Goal: Transaction & Acquisition: Book appointment/travel/reservation

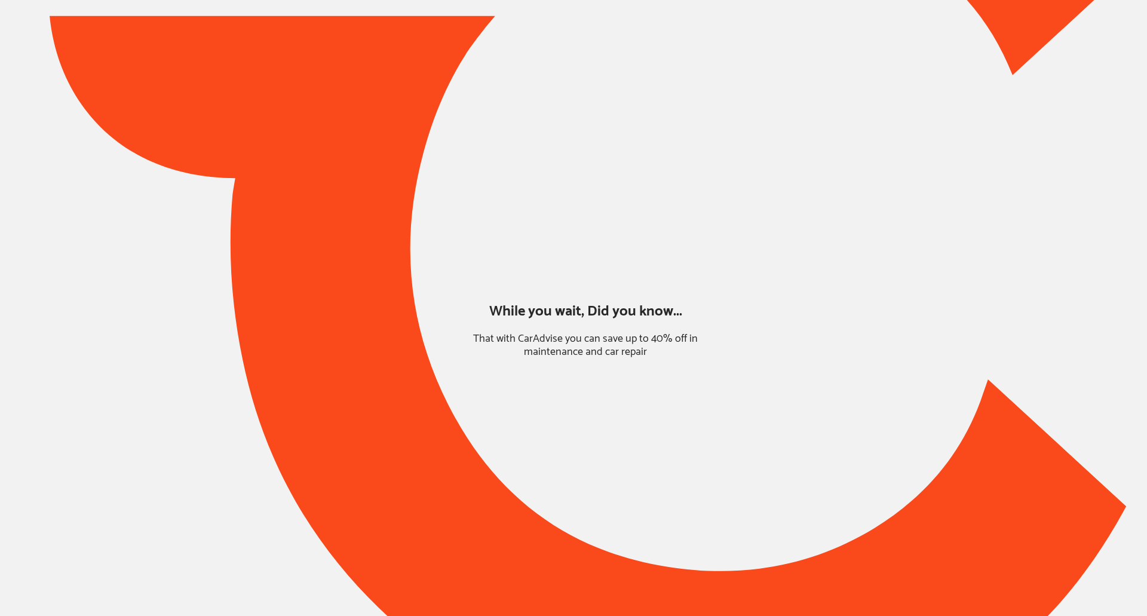
type input "*****"
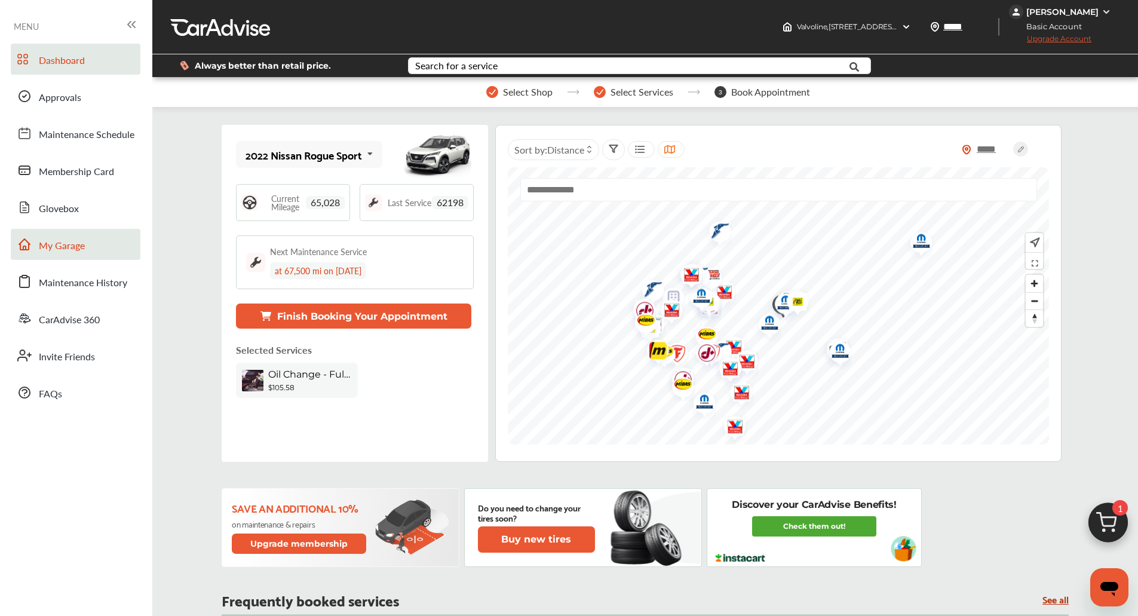
click at [68, 233] on link "My Garage" at bounding box center [76, 244] width 130 height 31
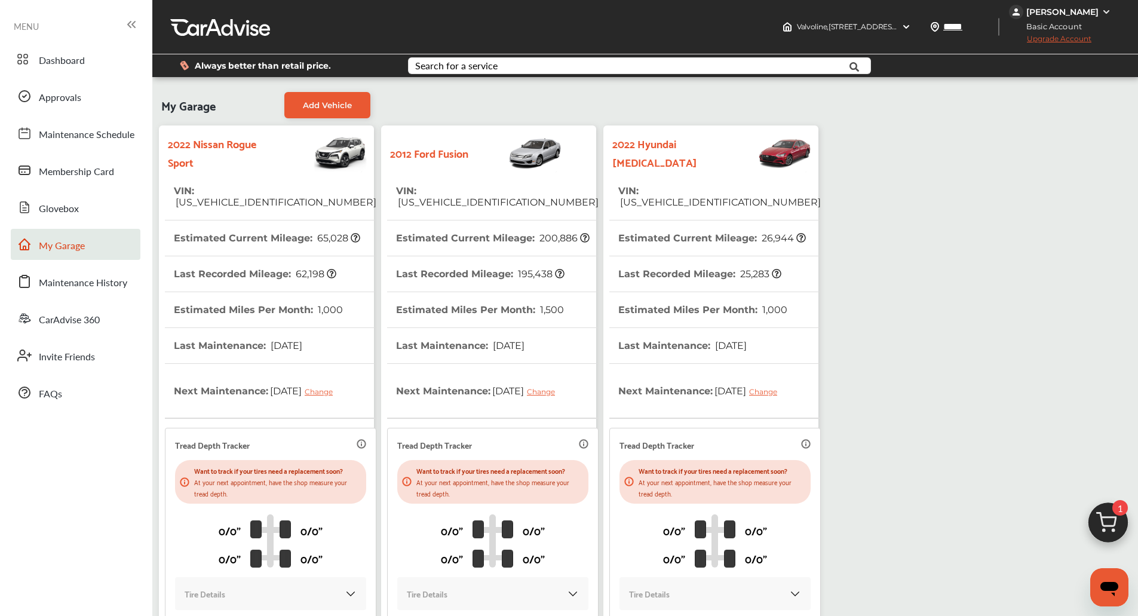
click at [1117, 497] on img at bounding box center [1107, 525] width 57 height 57
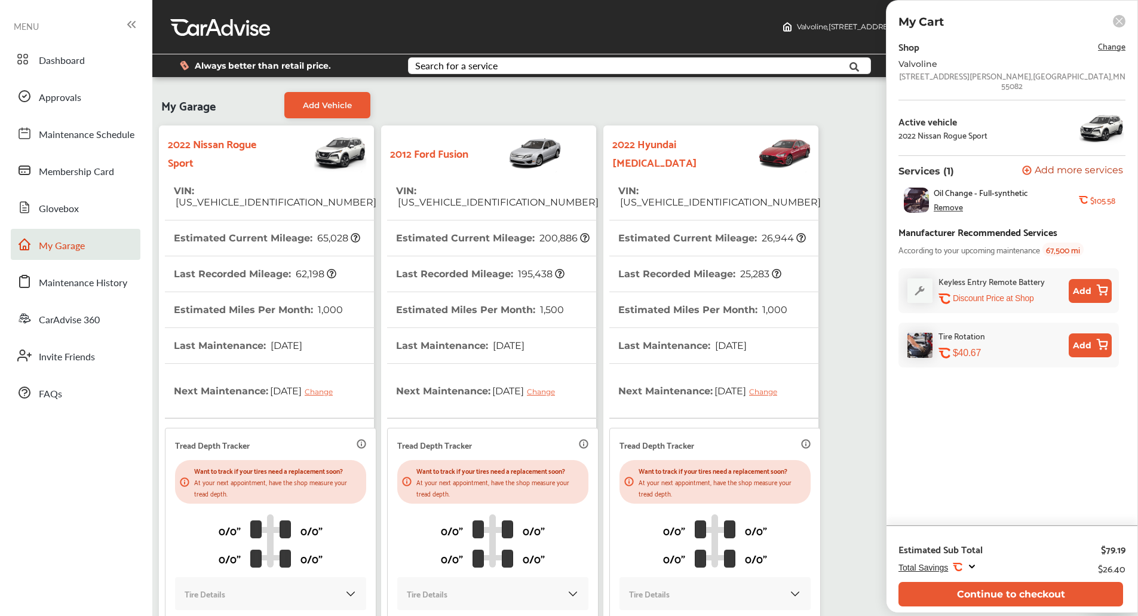
scroll to position [139, 0]
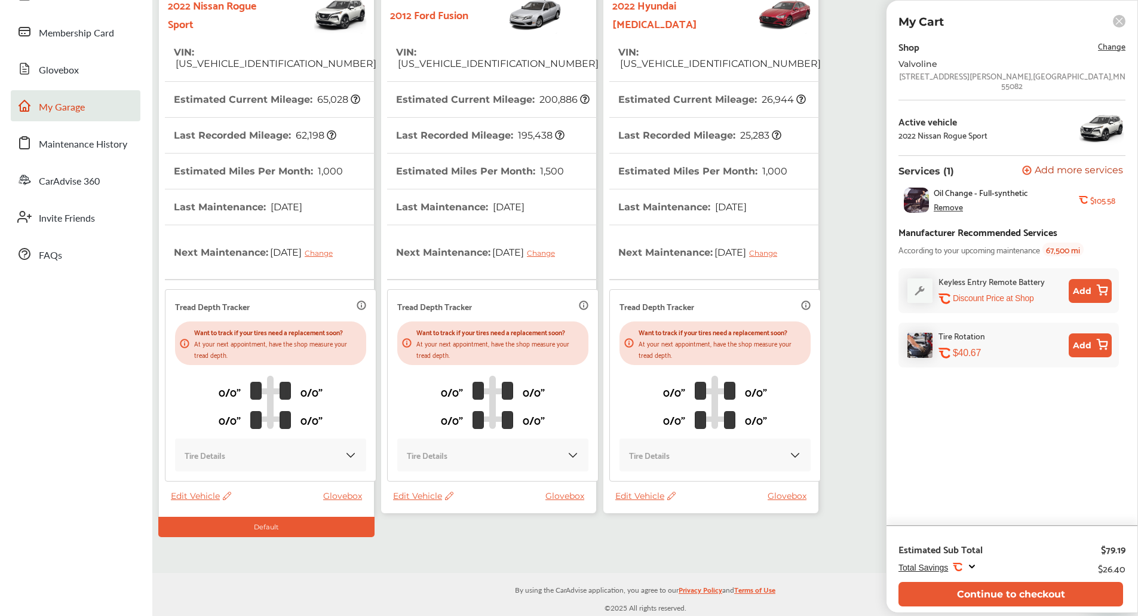
click at [424, 496] on span "Edit Vehicle" at bounding box center [423, 495] width 60 height 11
click at [451, 530] on div "Remove" at bounding box center [477, 527] width 107 height 19
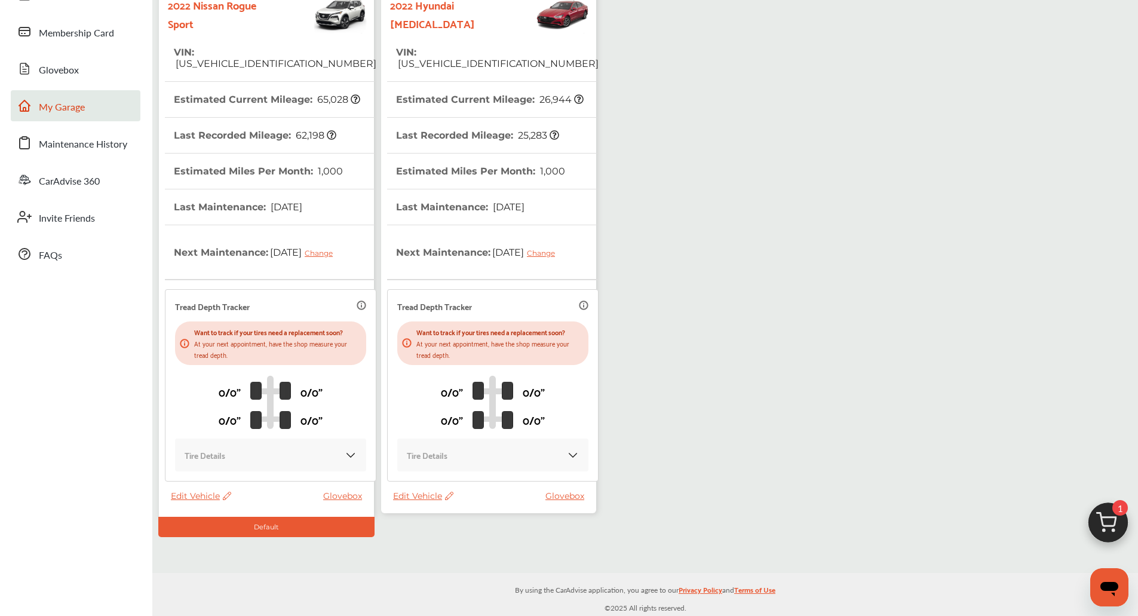
click at [1099, 521] on img at bounding box center [1107, 525] width 57 height 57
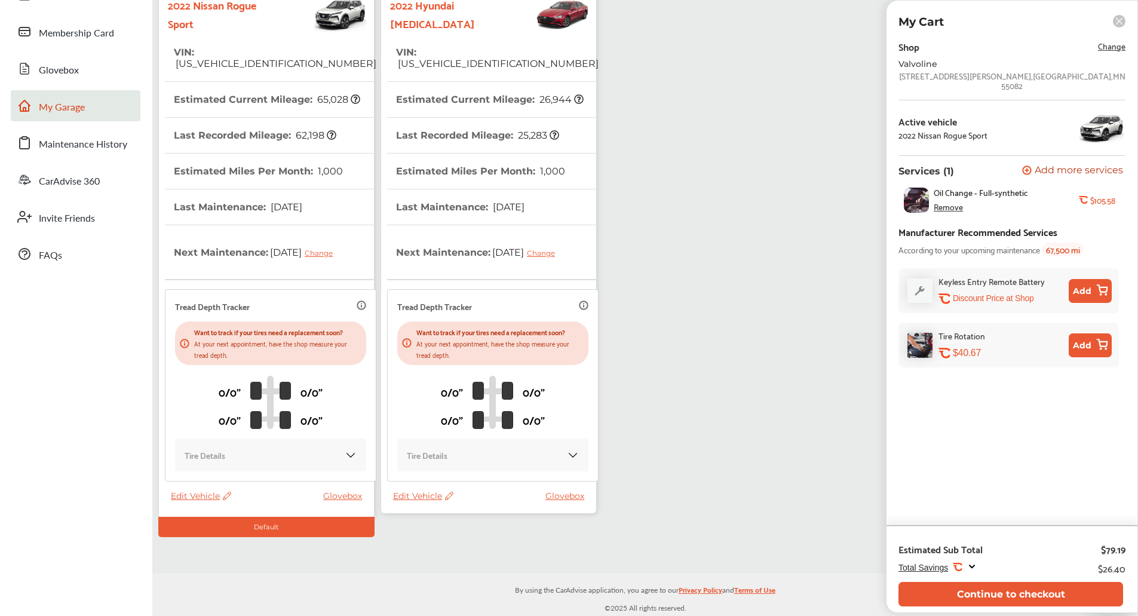
click at [798, 402] on div "My Garage Add Vehicle 2022 Nissan Rogue Sport VIN : [US_VEHICLE_IDENTIFICATION_…" at bounding box center [644, 241] width 979 height 589
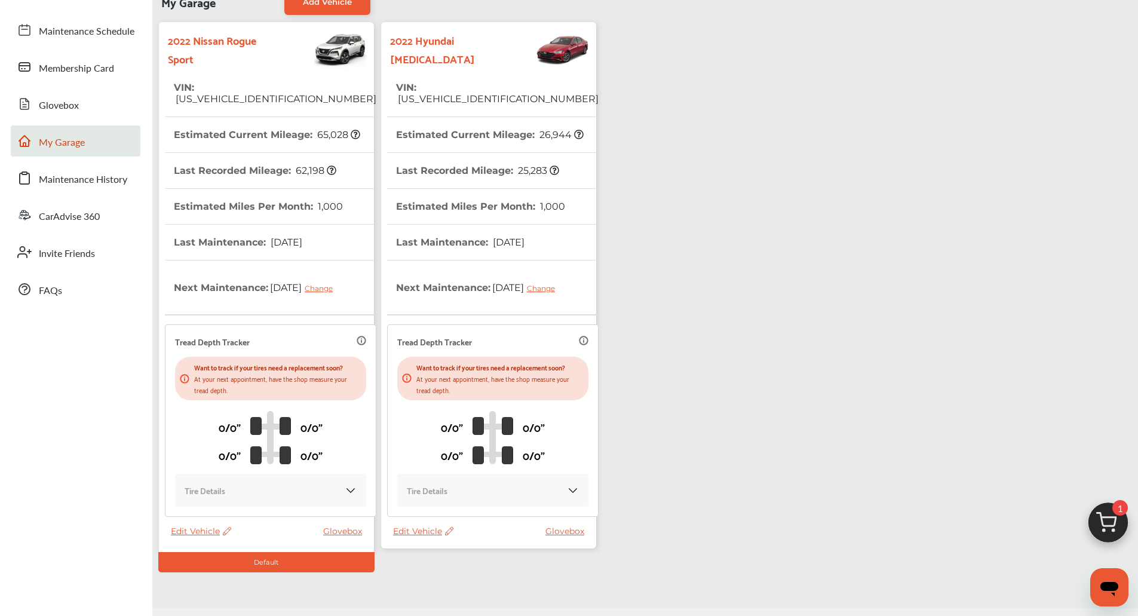
scroll to position [98, 0]
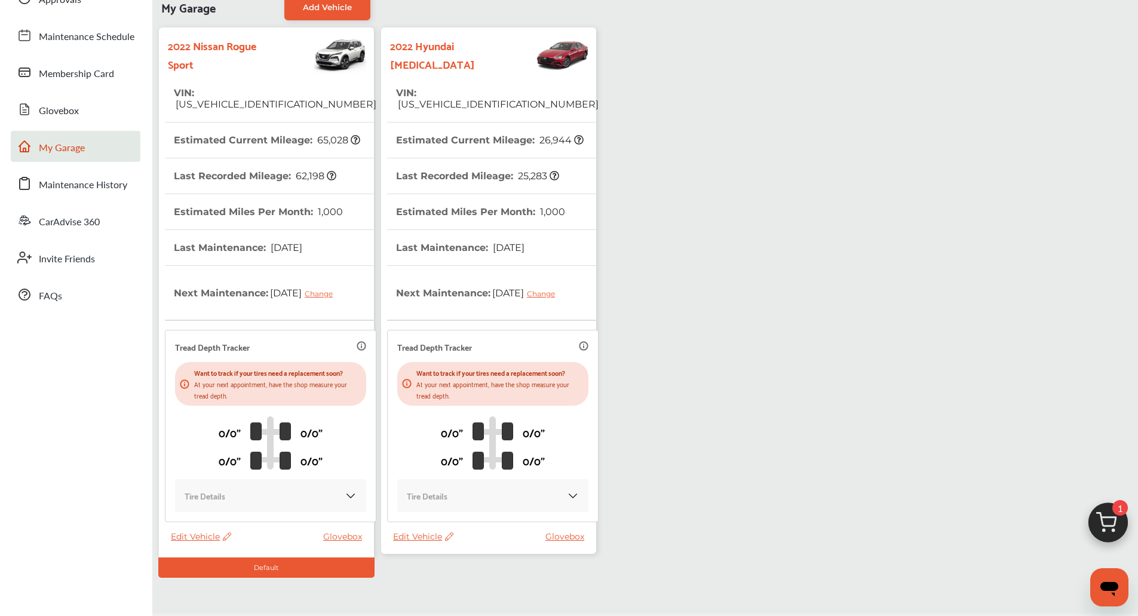
click at [836, 284] on div "My Garage Add Vehicle 2022 Nissan Rogue Sport VIN : [US_VEHICLE_IDENTIFICATION_…" at bounding box center [644, 282] width 979 height 589
click at [1124, 526] on img at bounding box center [1107, 525] width 57 height 57
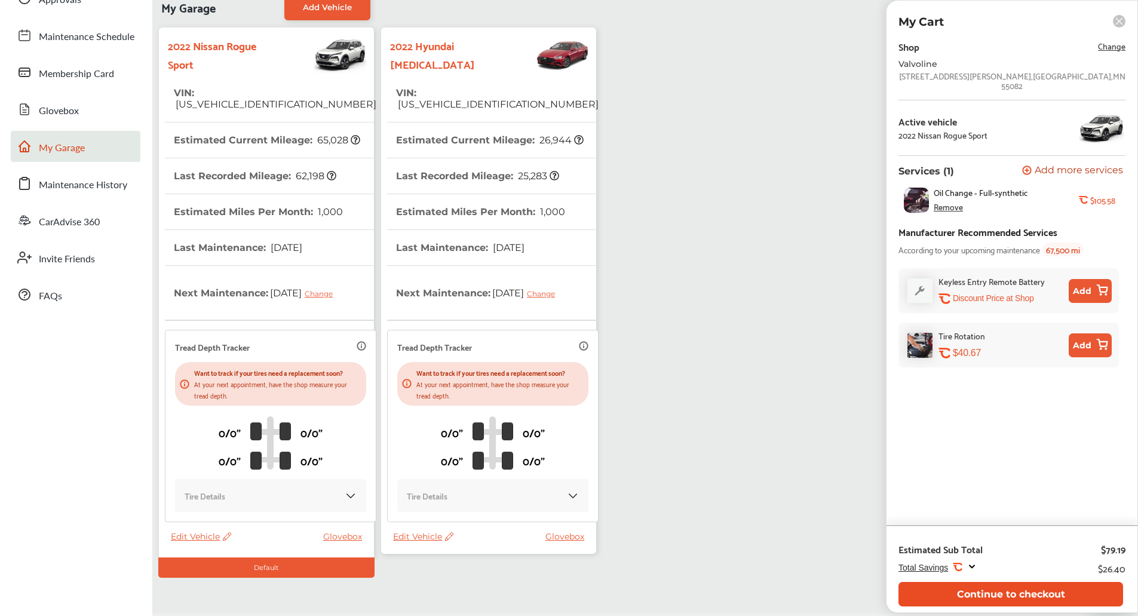
click at [946, 588] on button "Continue to checkout" at bounding box center [1010, 594] width 225 height 24
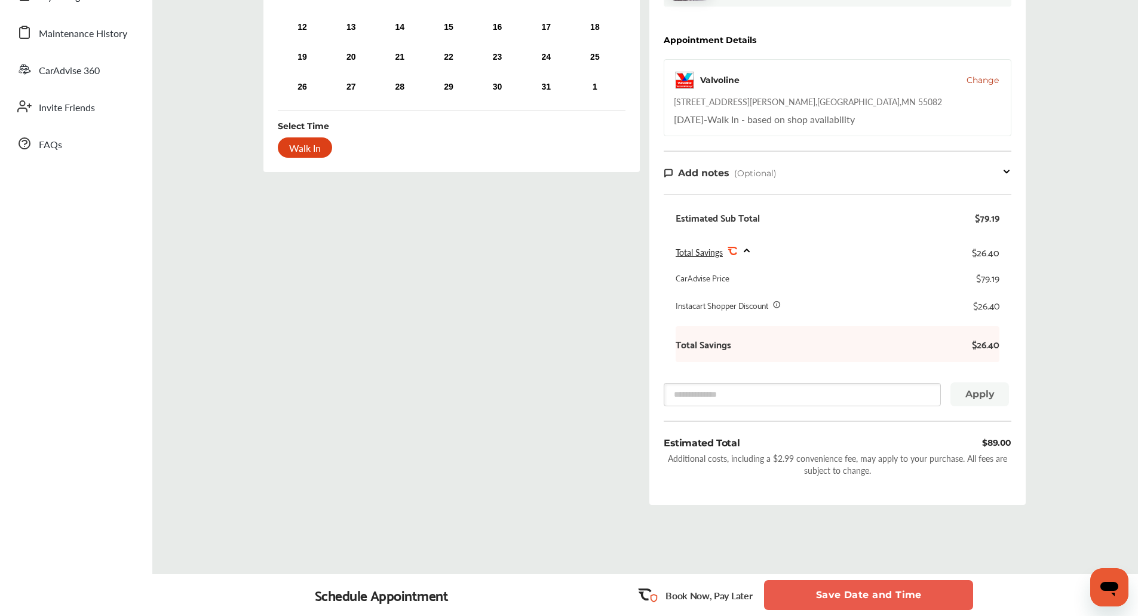
scroll to position [250, 0]
click at [838, 589] on button "Save Date and Time" at bounding box center [868, 595] width 209 height 30
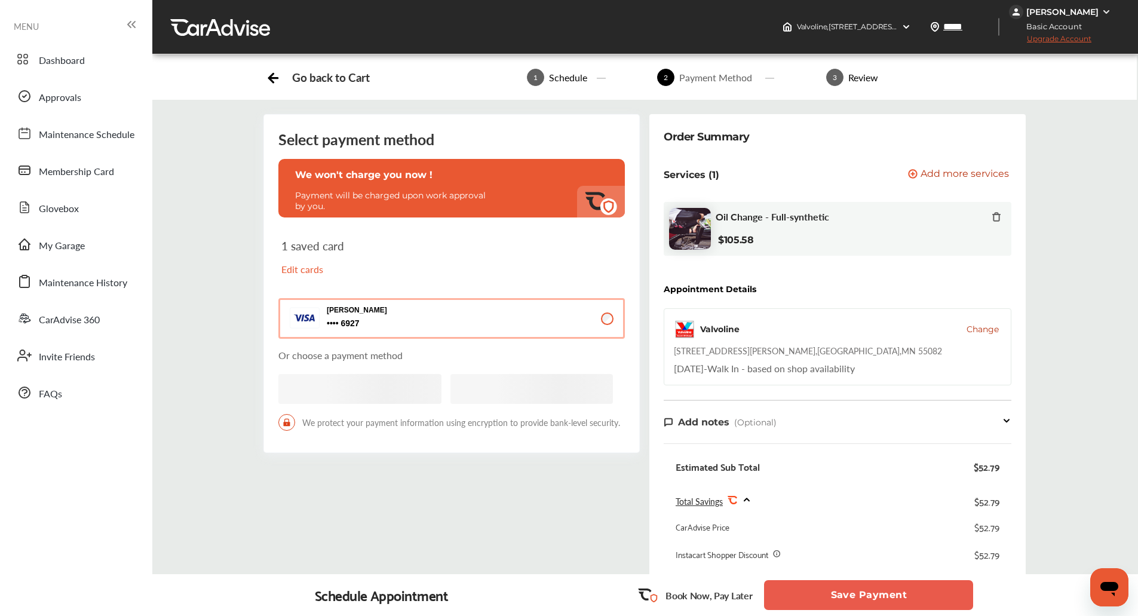
click at [838, 589] on button "Save Payment" at bounding box center [868, 595] width 209 height 30
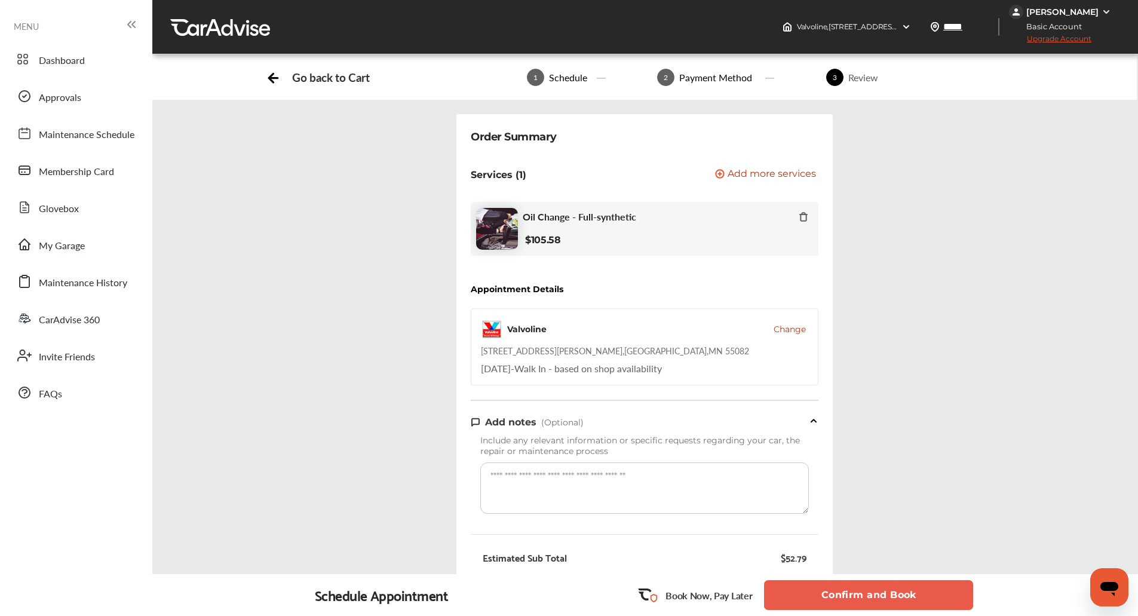
click at [838, 589] on button "Confirm and Book" at bounding box center [868, 595] width 209 height 30
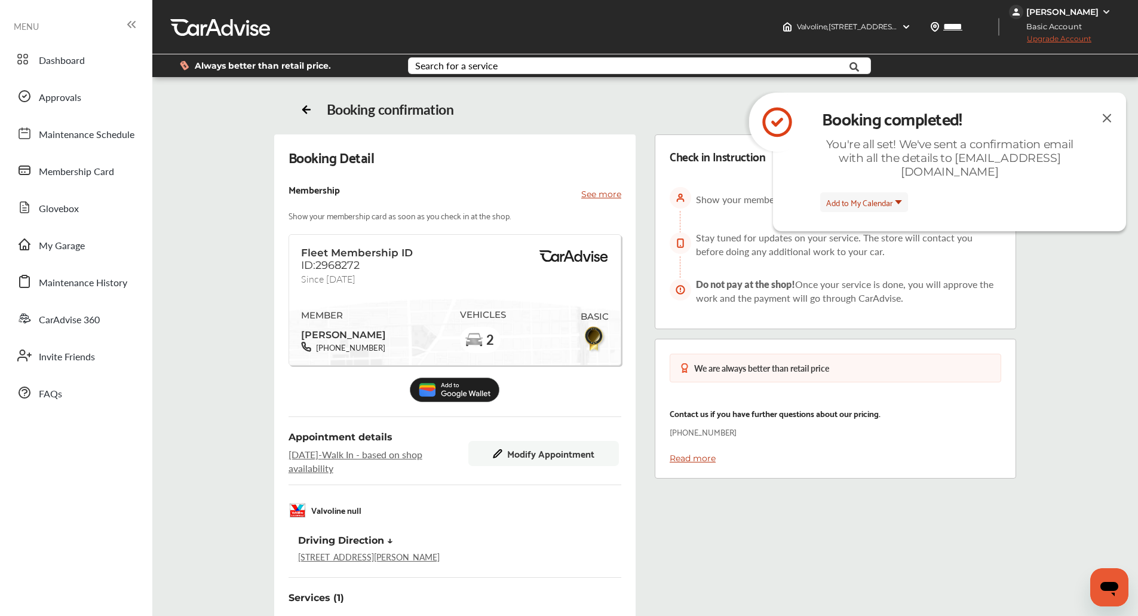
click at [1111, 125] on img at bounding box center [1106, 117] width 14 height 15
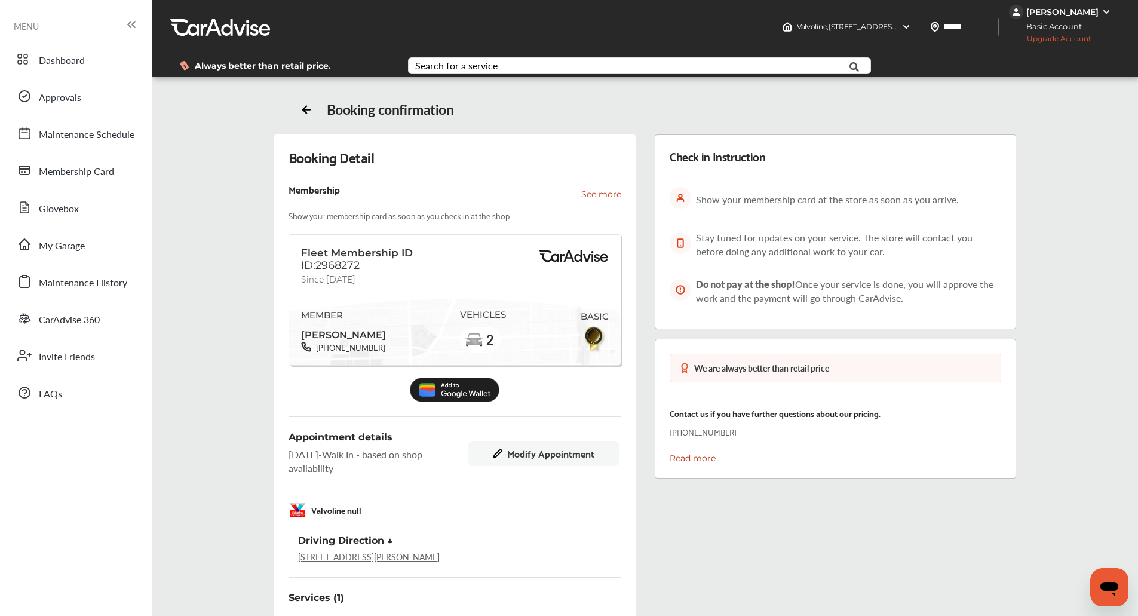
click at [217, 223] on div "Booking Detail Membership See more Show your membership card as soon as you che…" at bounding box center [645, 479] width 964 height 690
click at [93, 251] on link "My Garage" at bounding box center [76, 244] width 130 height 31
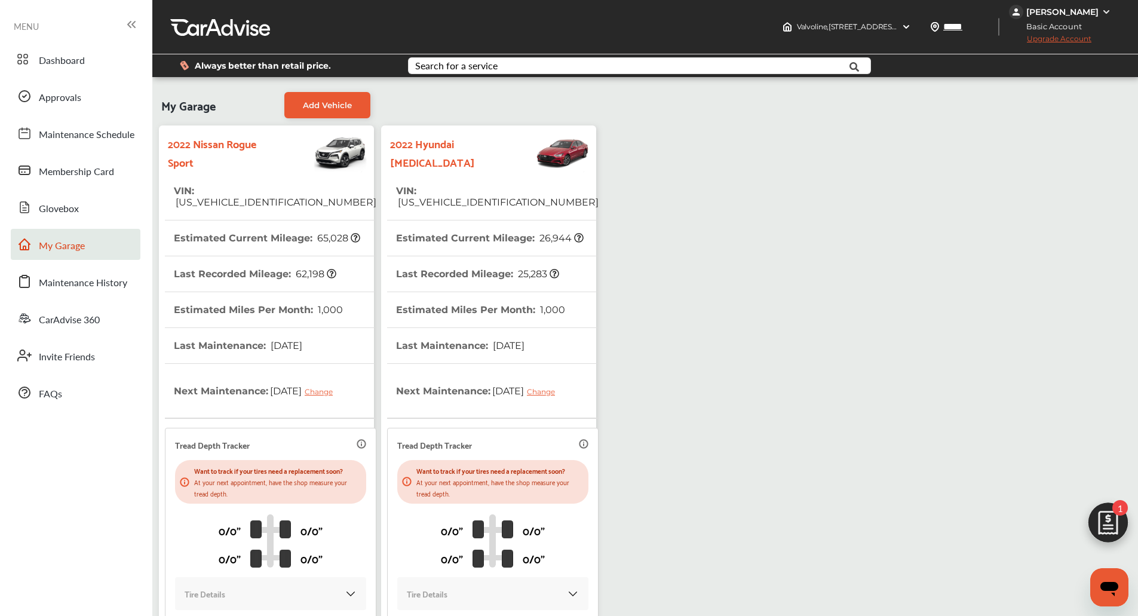
click at [493, 256] on th "Last Recorded Mileage : 25,283" at bounding box center [477, 273] width 163 height 35
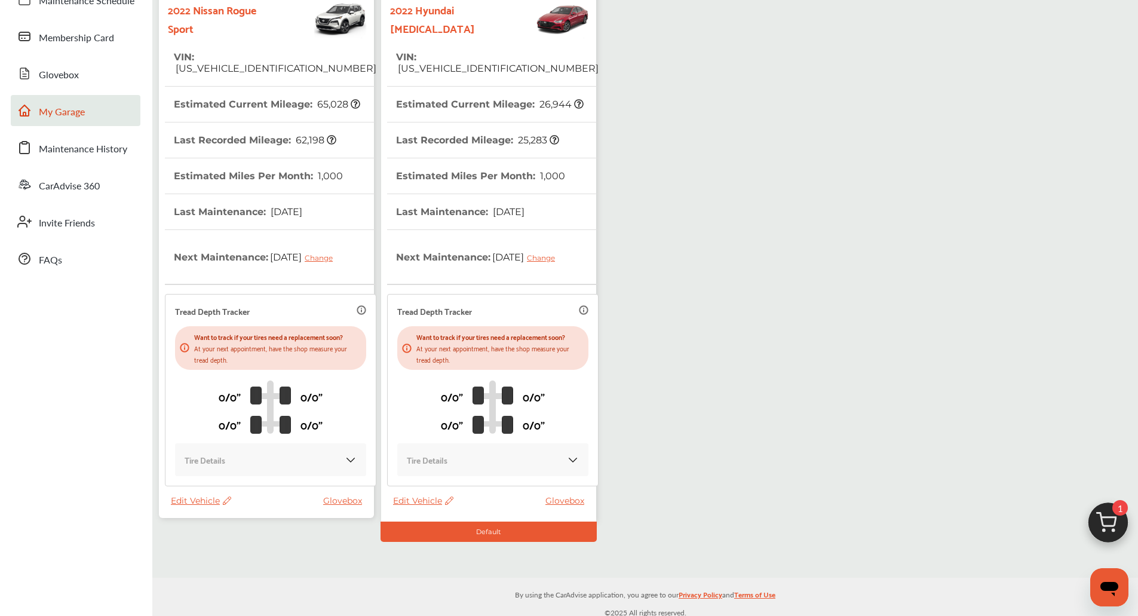
scroll to position [136, 0]
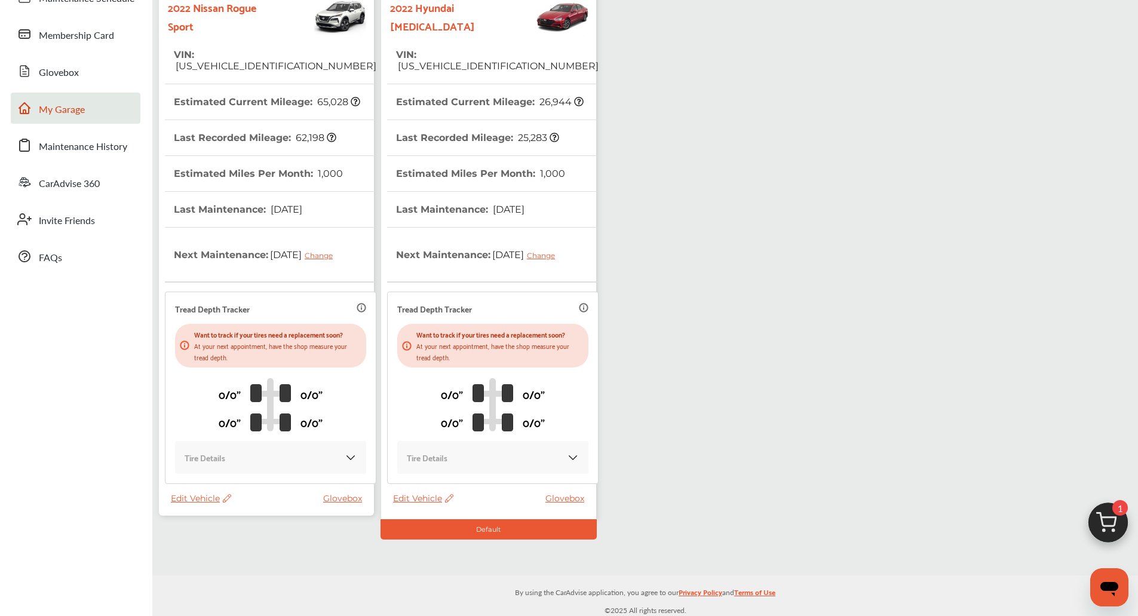
click at [1118, 505] on span "1" at bounding box center [1120, 508] width 16 height 16
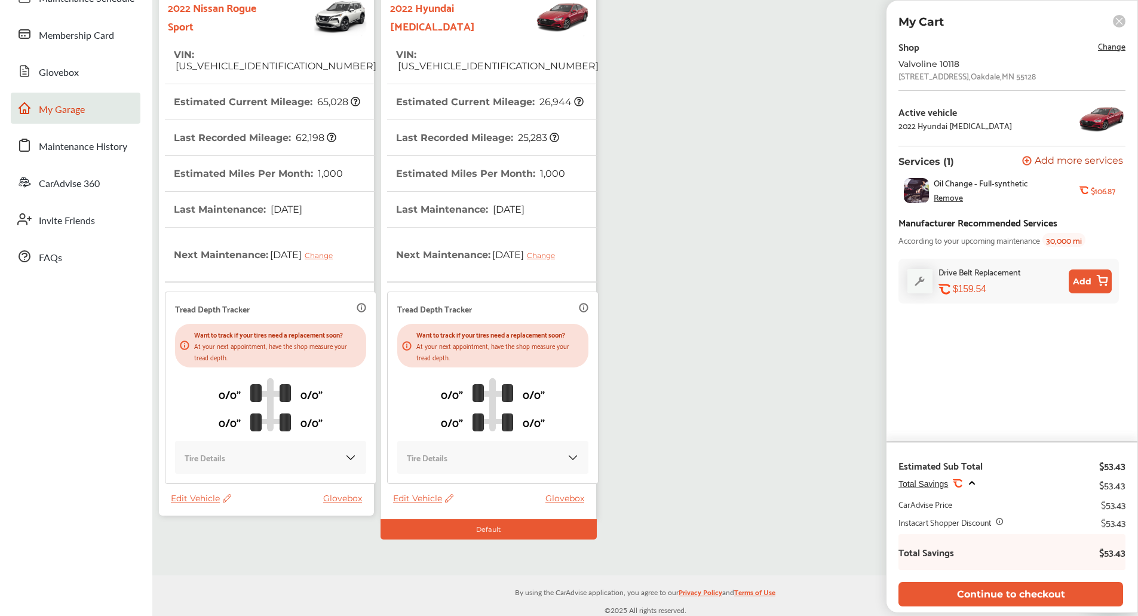
scroll to position [0, 0]
click at [1039, 595] on button "Continue to checkout" at bounding box center [1010, 594] width 225 height 24
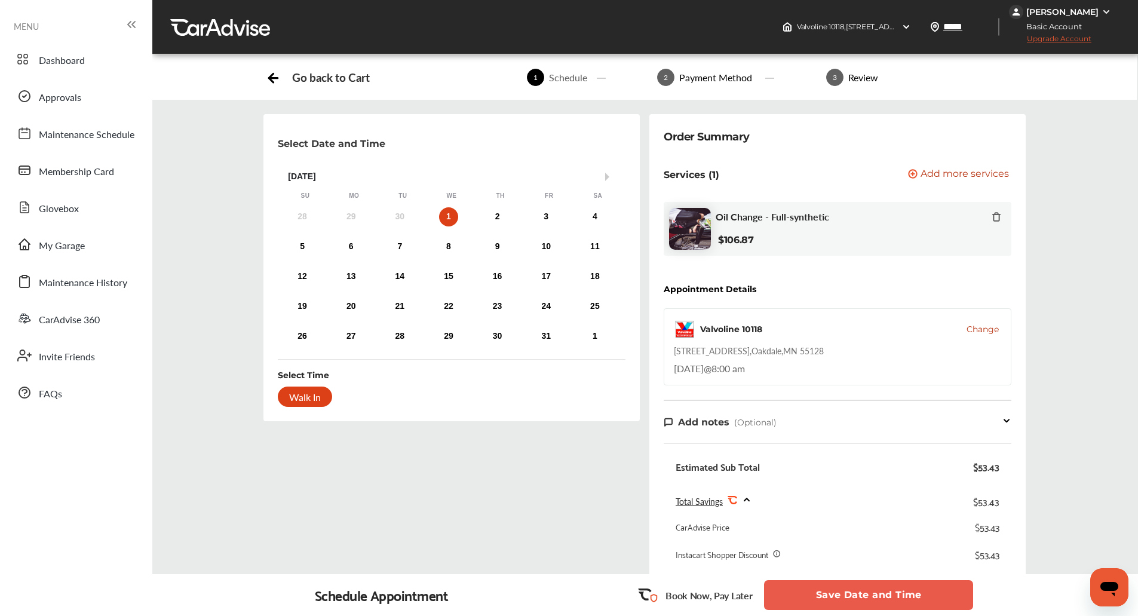
scroll to position [54, 0]
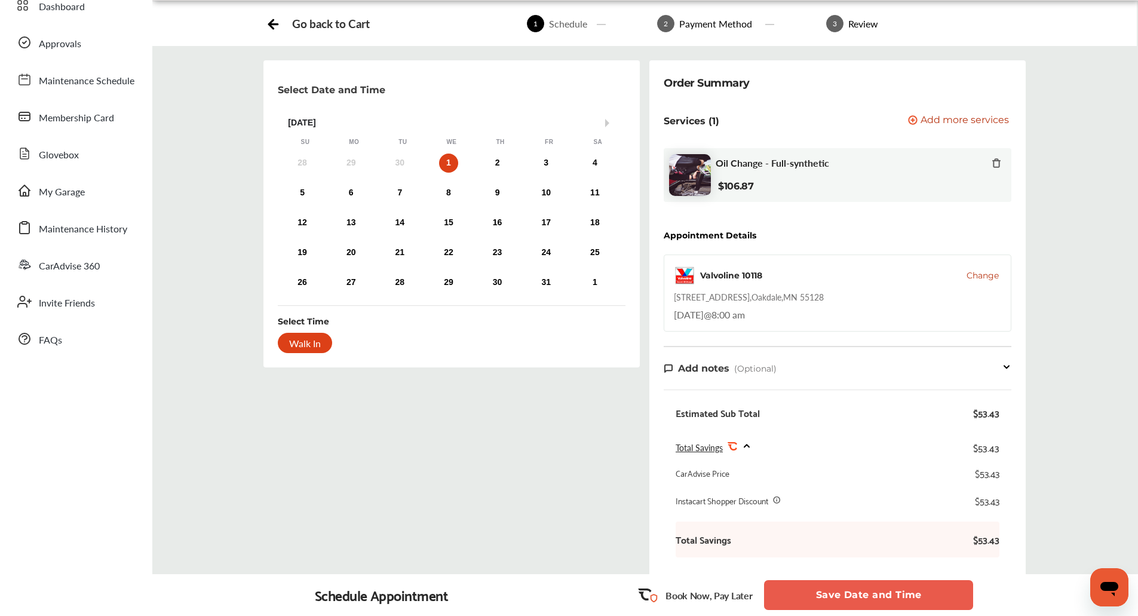
click at [648, 432] on div "Order Summary Services (1) Add a service Add more services Oil Change - Full-sy…" at bounding box center [837, 384] width 386 height 649
click at [839, 604] on button "Save Date and Time" at bounding box center [868, 595] width 209 height 30
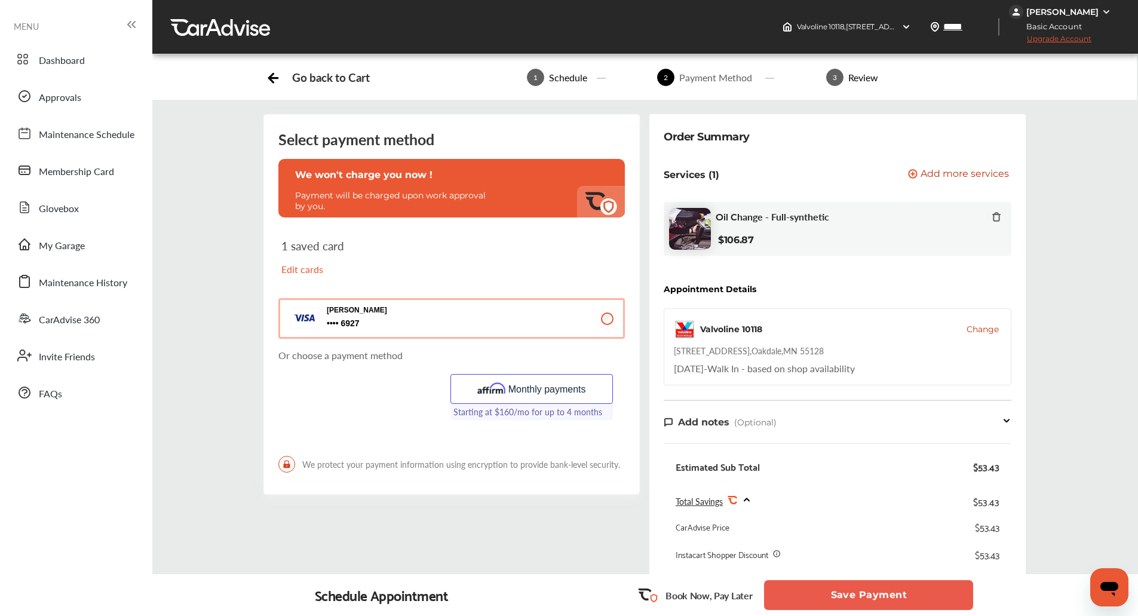
click at [883, 598] on button "Save Payment" at bounding box center [868, 595] width 209 height 30
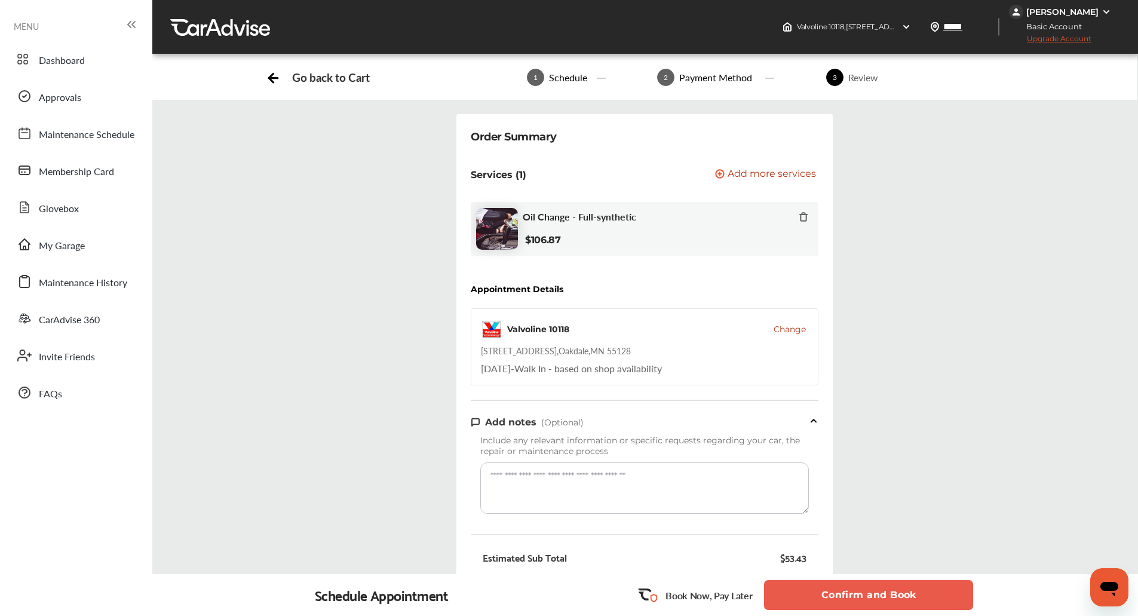
click at [884, 592] on button "Confirm and Book" at bounding box center [868, 595] width 209 height 30
